Goal: Transaction & Acquisition: Purchase product/service

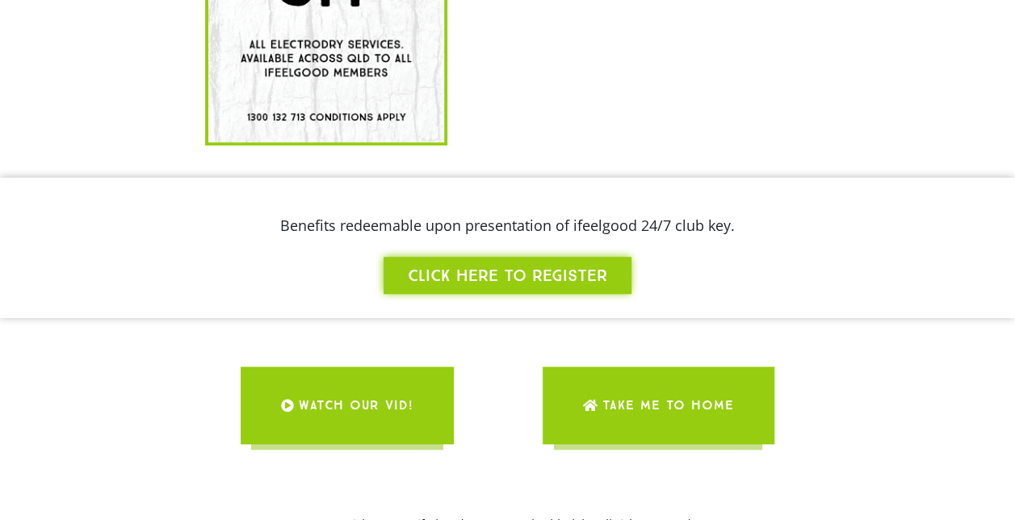
scroll to position [622, 0]
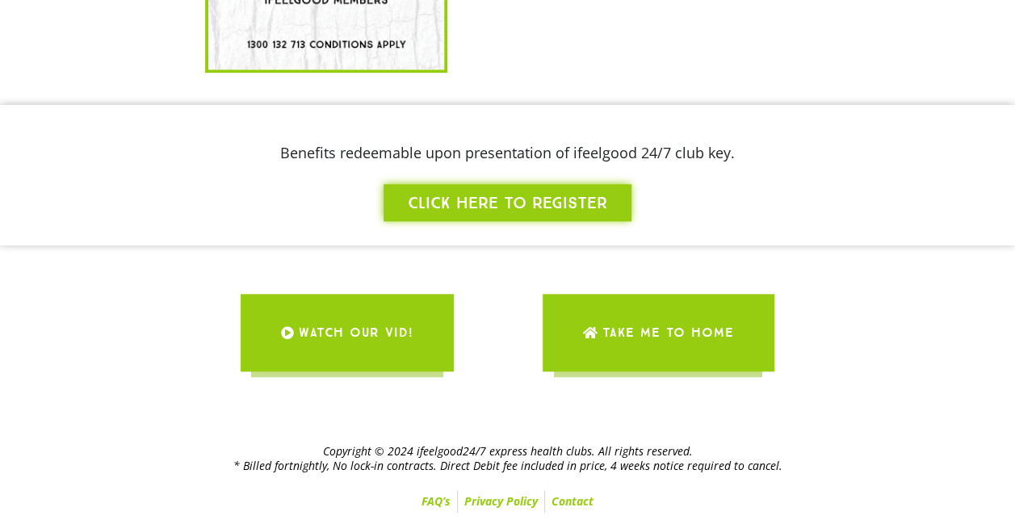
click at [632, 350] on span "Take me to Home" at bounding box center [668, 332] width 132 height 45
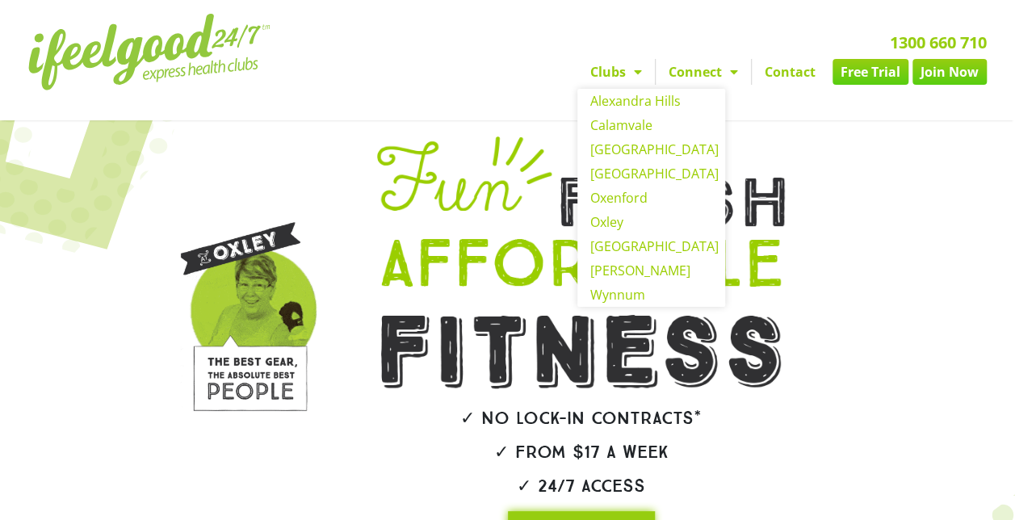
click at [623, 74] on link "Clubs" at bounding box center [615, 72] width 77 height 26
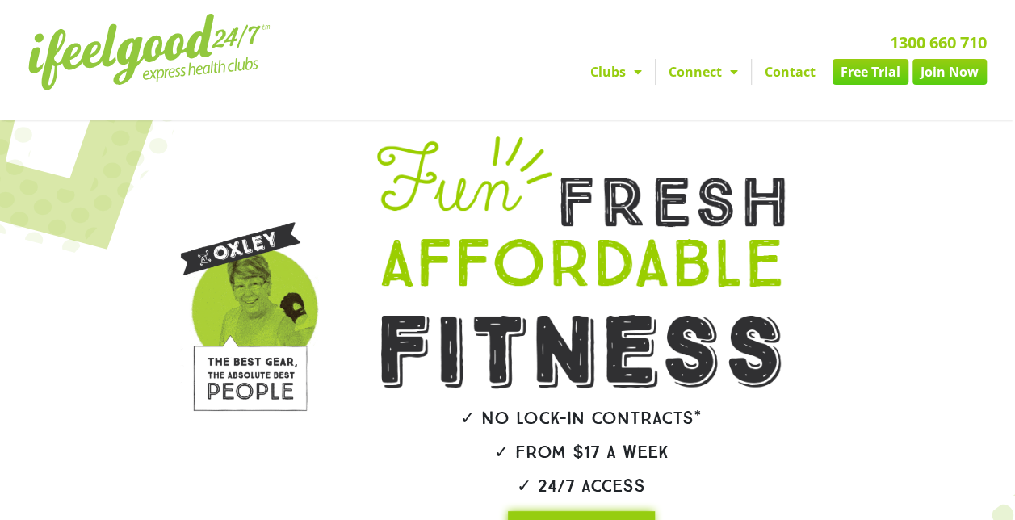
click at [625, 73] on link "Clubs" at bounding box center [615, 72] width 77 height 26
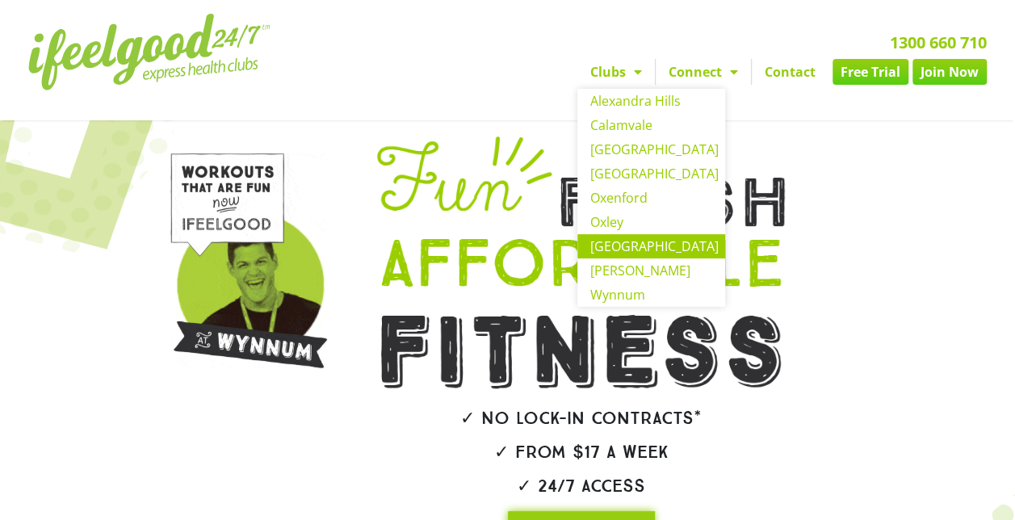
click at [636, 245] on link "[GEOGRAPHIC_DATA]" at bounding box center [651, 246] width 148 height 24
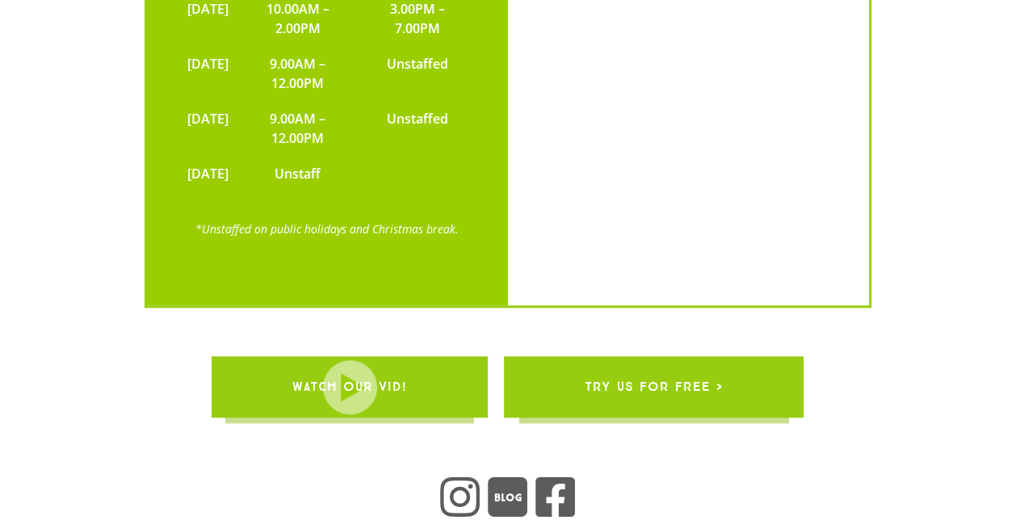
scroll to position [3877, 0]
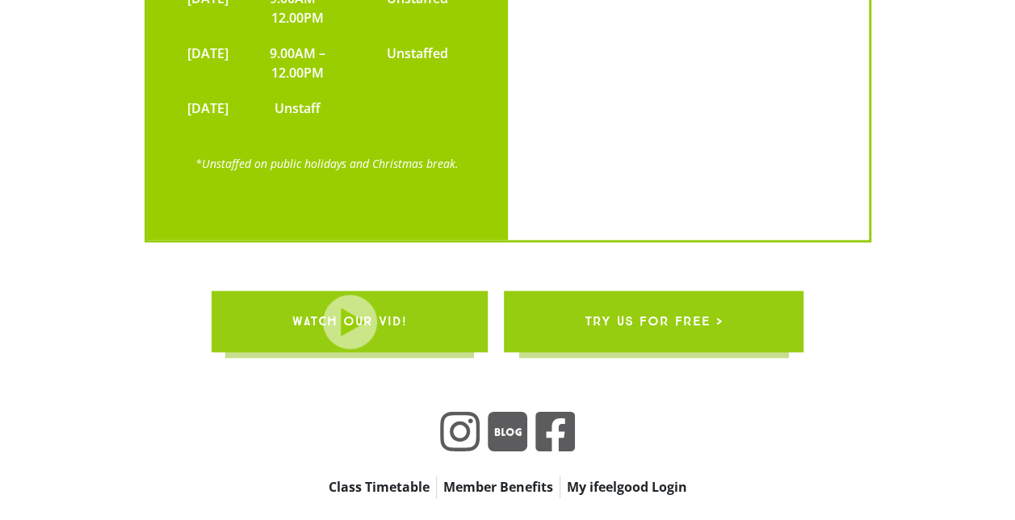
click at [570, 475] on link "My ifeelgood Login" at bounding box center [626, 486] width 133 height 23
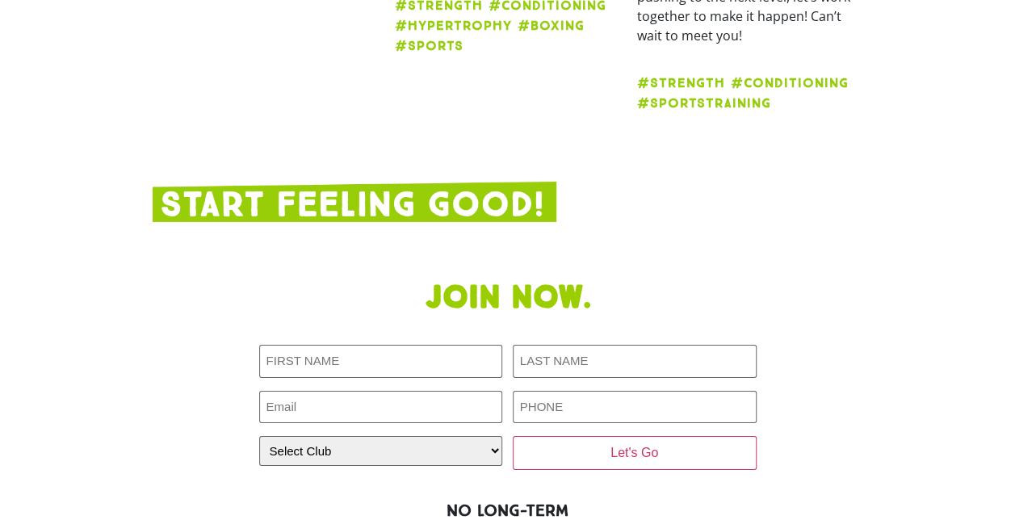
scroll to position [2828, 0]
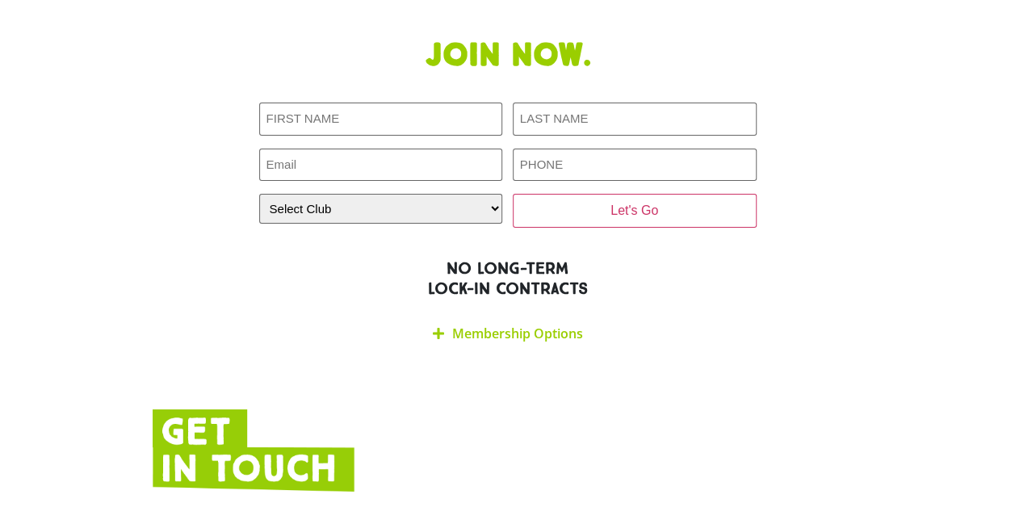
click at [480, 325] on link "Membership Options" at bounding box center [517, 334] width 131 height 18
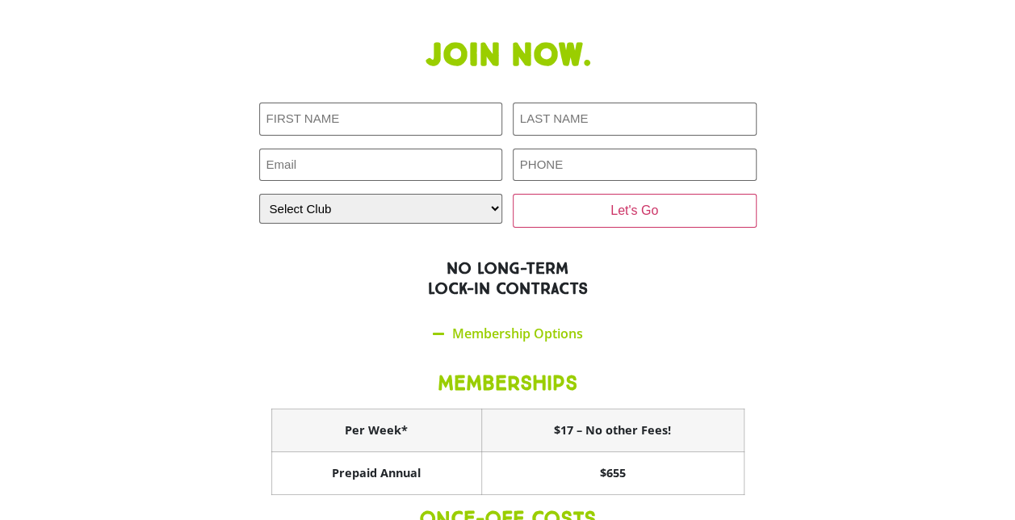
scroll to position [2989, 0]
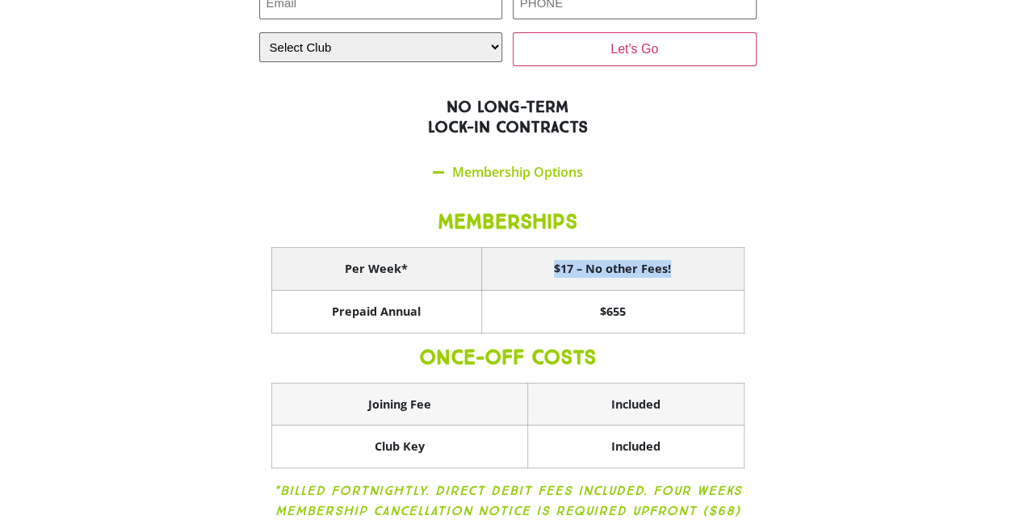
drag, startPoint x: 557, startPoint y: 165, endPoint x: 677, endPoint y: 165, distance: 120.3
click at [677, 248] on th "$17 – No other Fees!" at bounding box center [612, 269] width 262 height 43
click at [933, 232] on section "Join now. First NAME (Required) LAST NAME (Required) Email (Required) PHONE (Re…" at bounding box center [507, 220] width 1015 height 706
